Goal: Find contact information: Find contact information

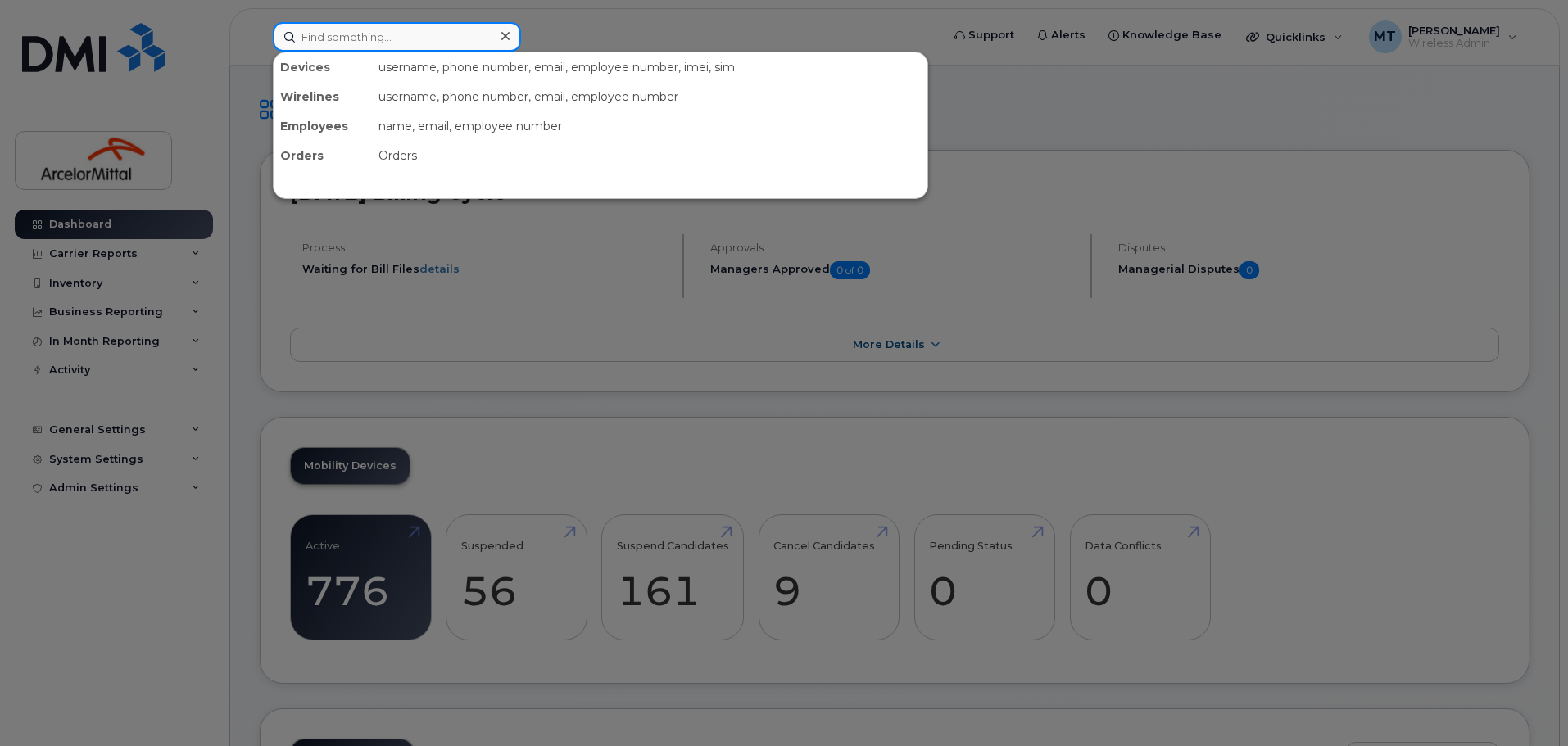
click at [390, 39] on input at bounding box center [397, 37] width 248 height 29
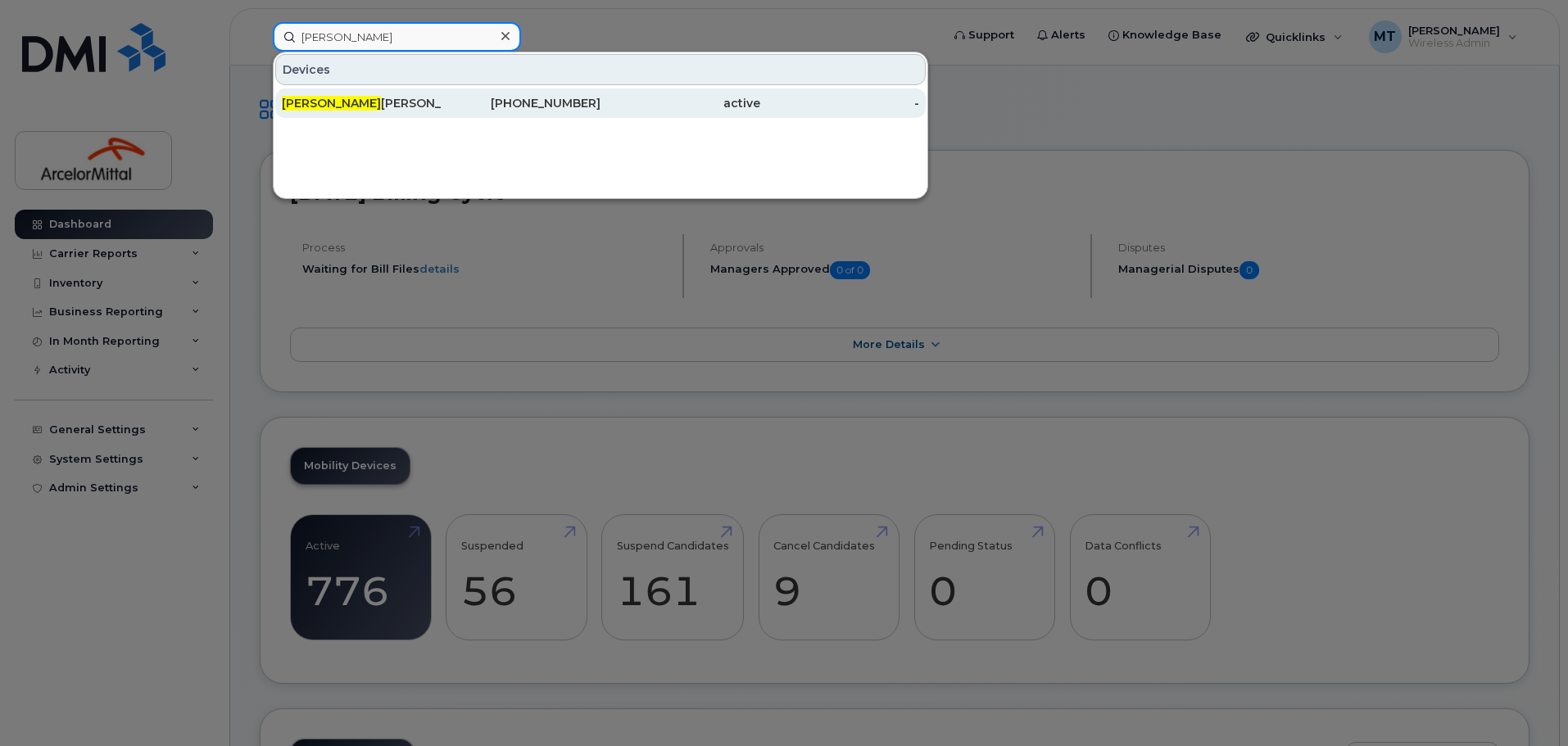
type input "Dan K"
click at [306, 105] on span "Dan K" at bounding box center [330, 102] width 99 height 15
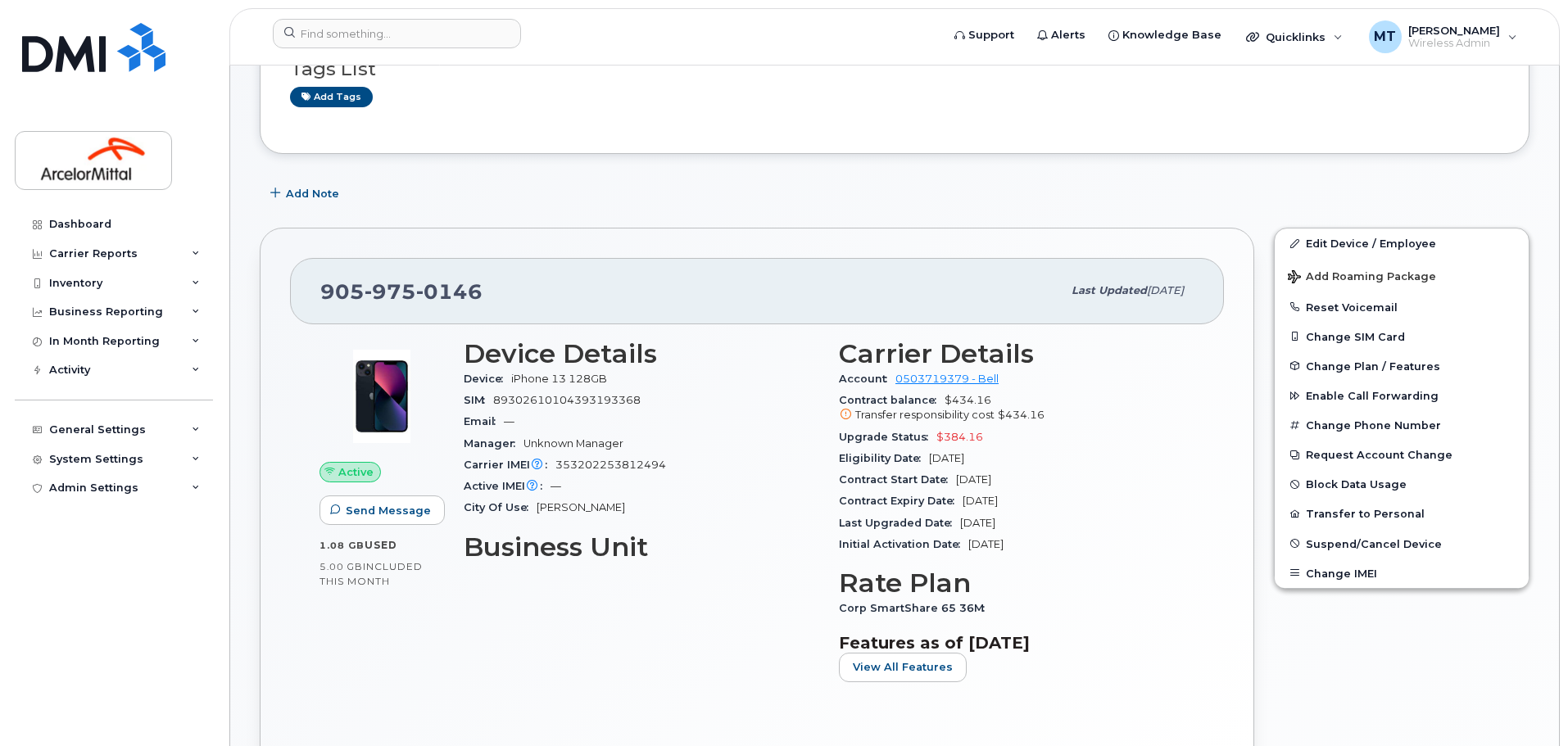
scroll to position [163, 0]
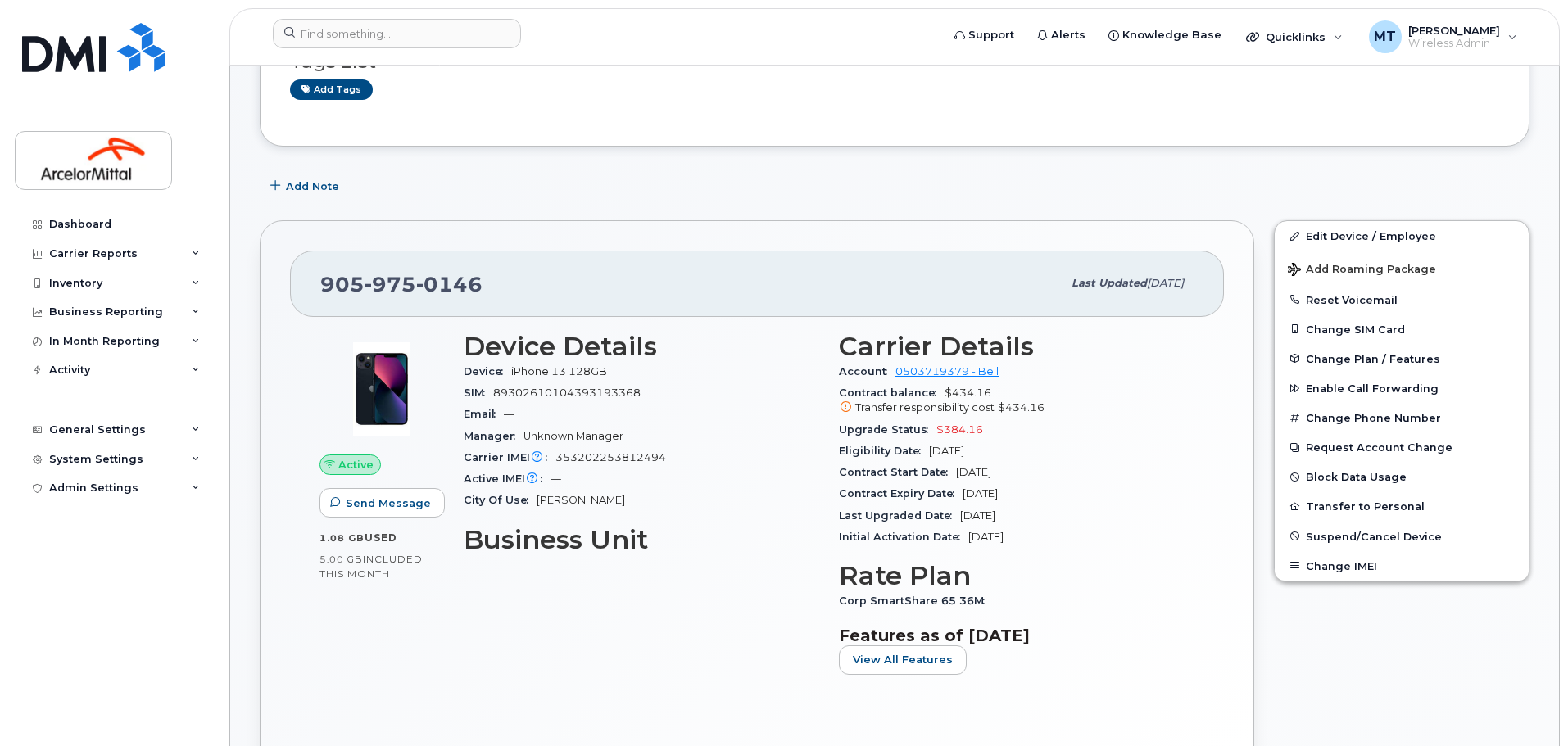
click at [417, 287] on span "975" at bounding box center [449, 284] width 66 height 25
click at [534, 391] on span "89302610104393193368" at bounding box center [566, 392] width 147 height 12
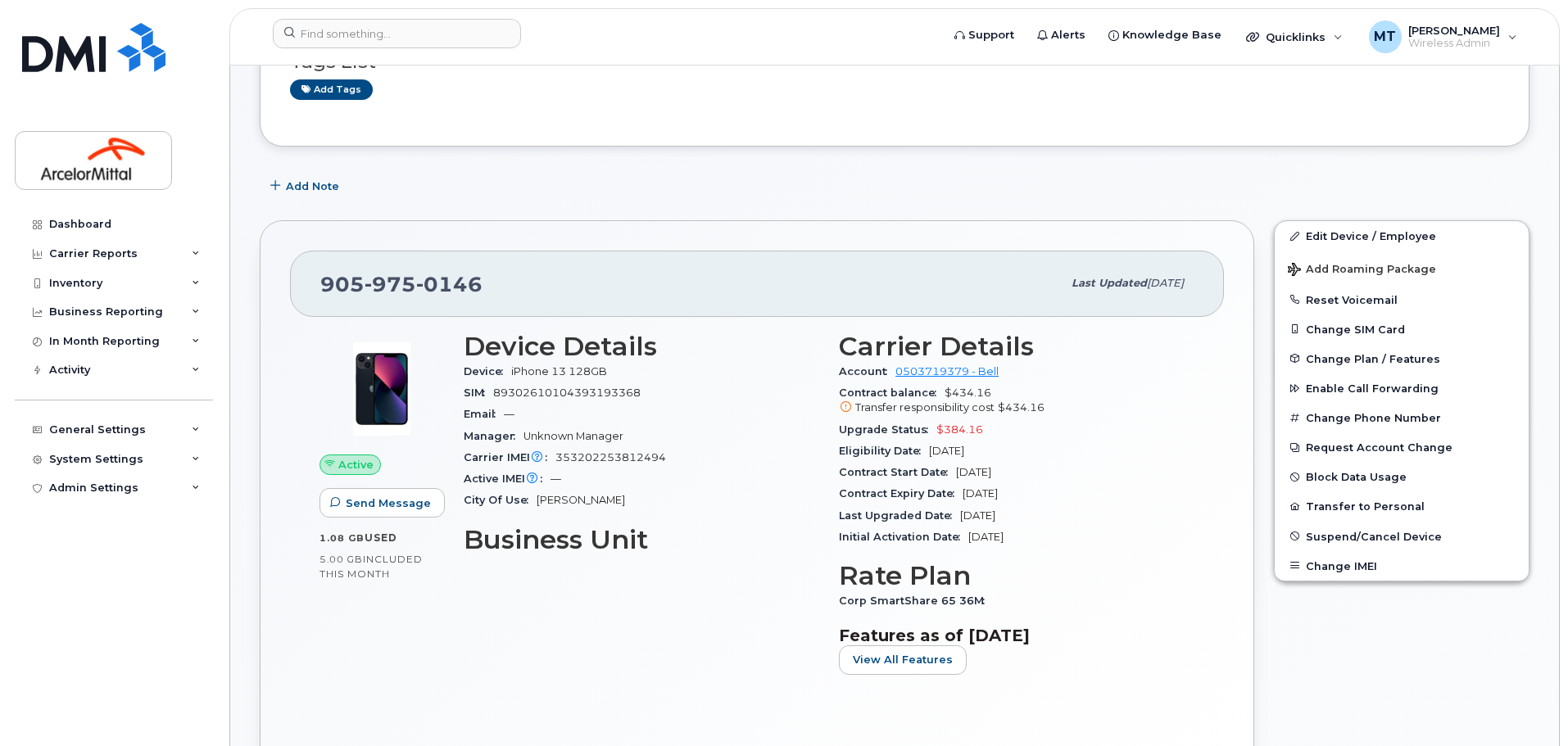
click at [621, 456] on span "353202253812494" at bounding box center [610, 458] width 111 height 12
copy span "353202253812494"
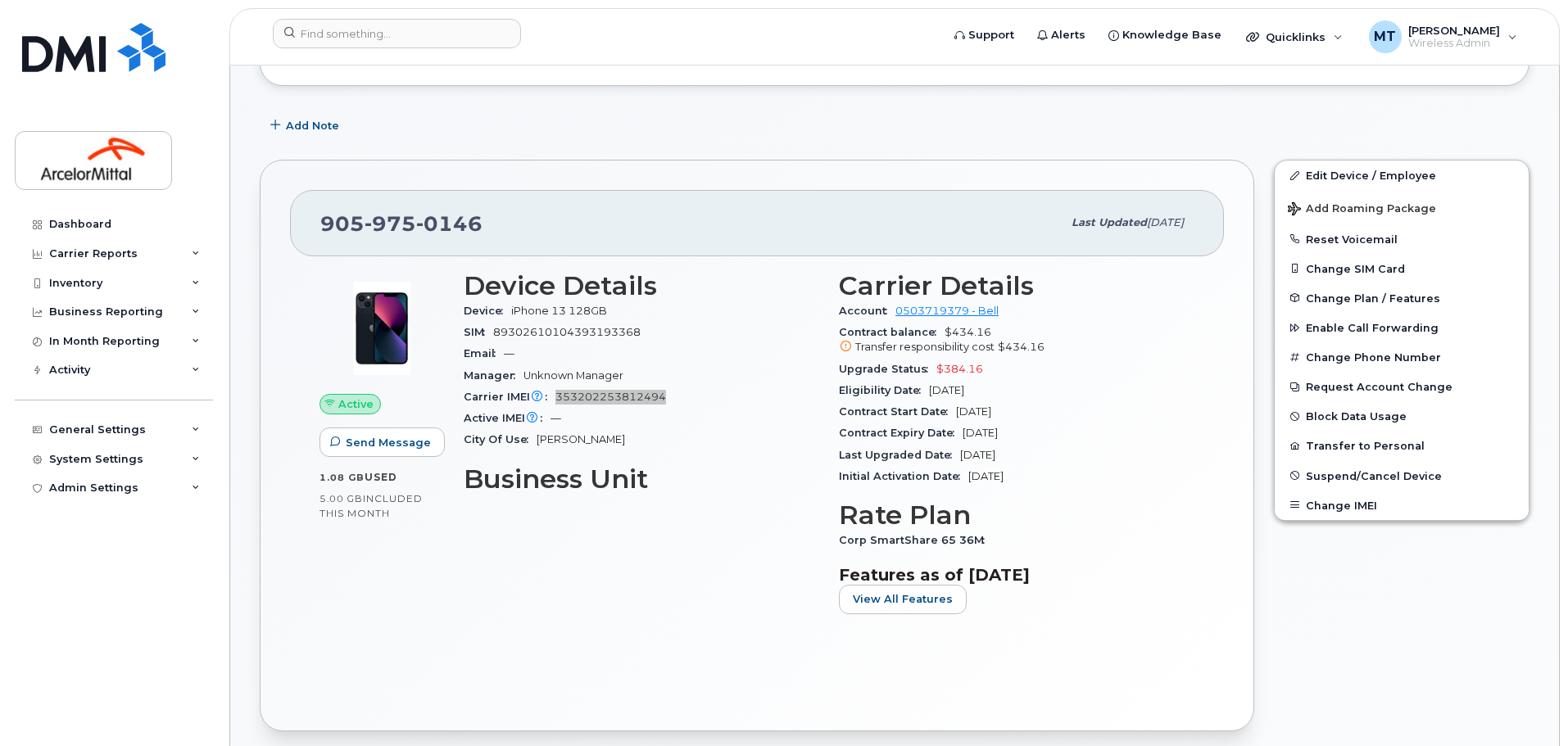
scroll to position [212, 0]
